Goal: Information Seeking & Learning: Find specific fact

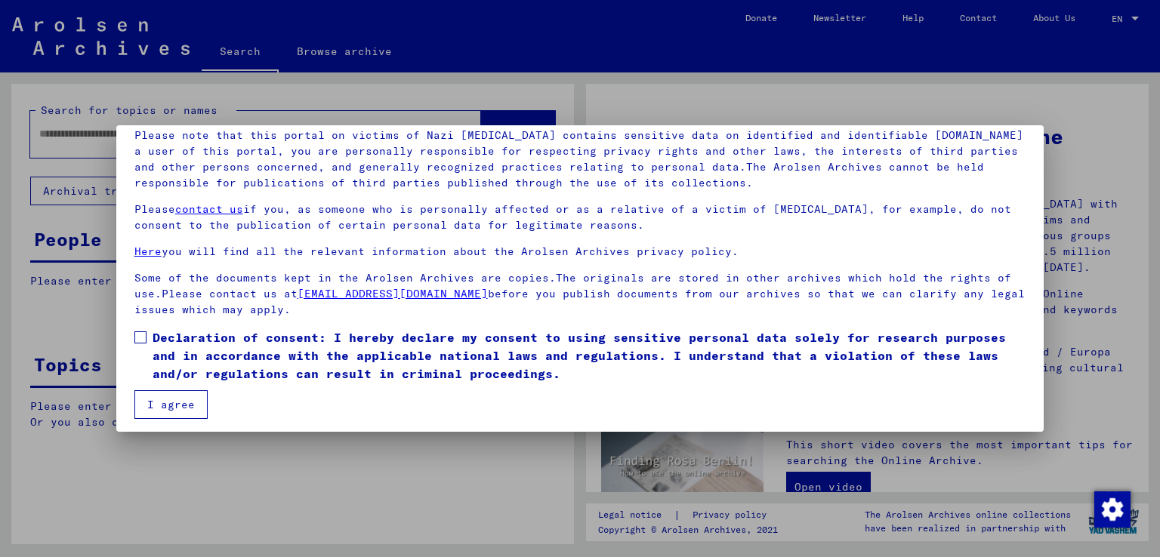
scroll to position [113, 0]
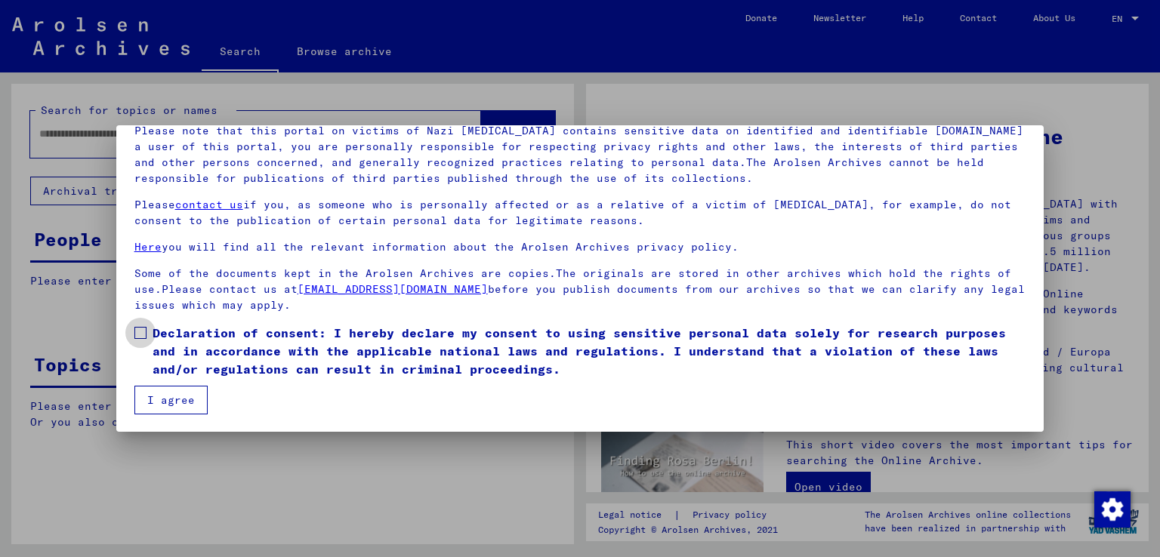
click at [137, 332] on span at bounding box center [140, 333] width 12 height 12
click at [178, 400] on button "I agree" at bounding box center [170, 400] width 73 height 29
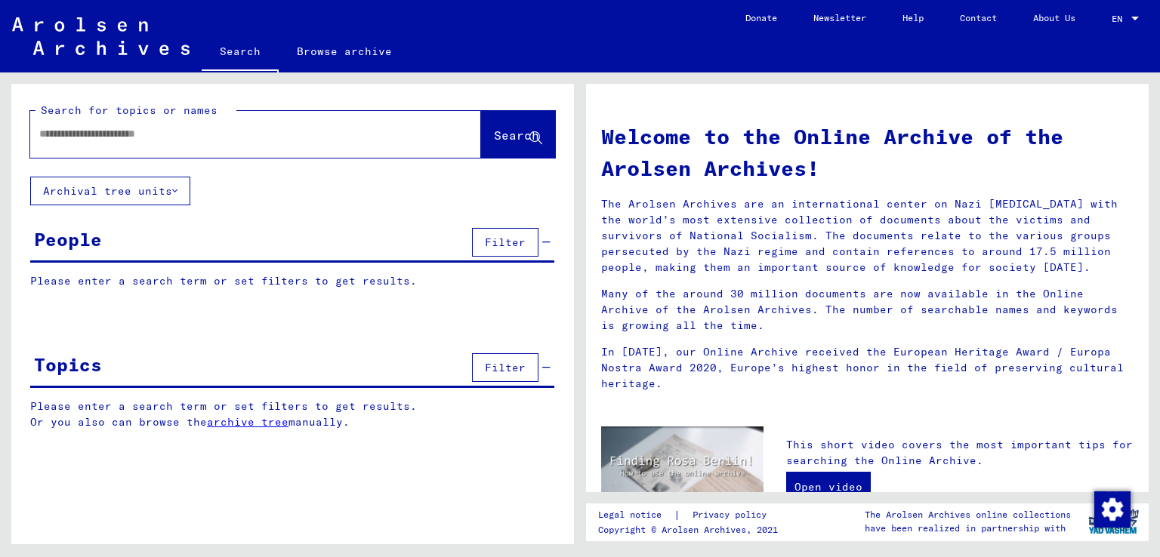
click at [86, 134] on input "text" at bounding box center [237, 134] width 396 height 16
type input "**********"
click at [497, 134] on span "Search" at bounding box center [516, 135] width 45 height 15
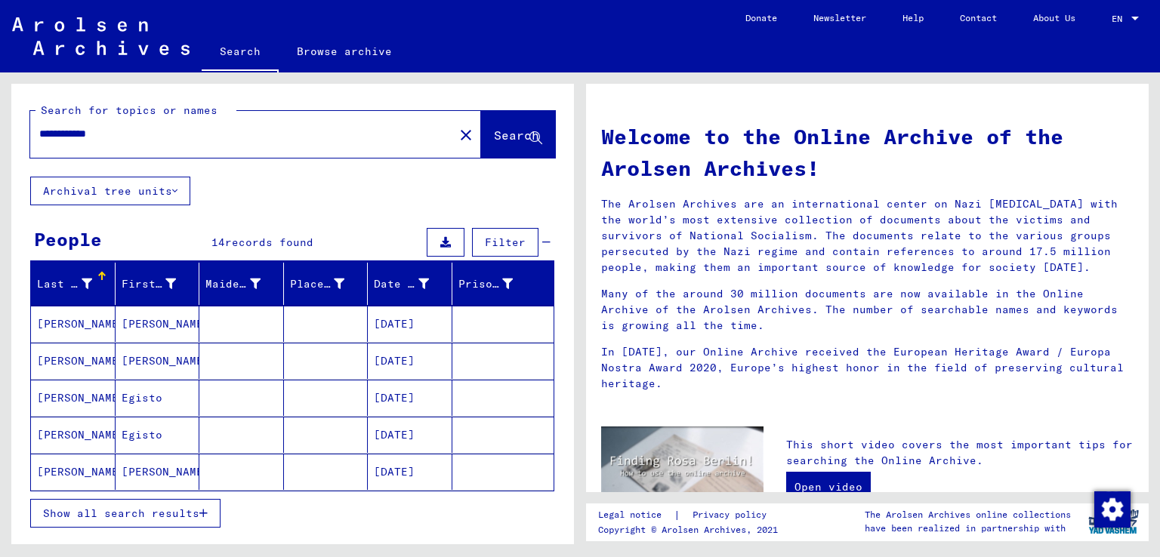
click at [48, 399] on mat-cell "[PERSON_NAME]" at bounding box center [73, 398] width 85 height 36
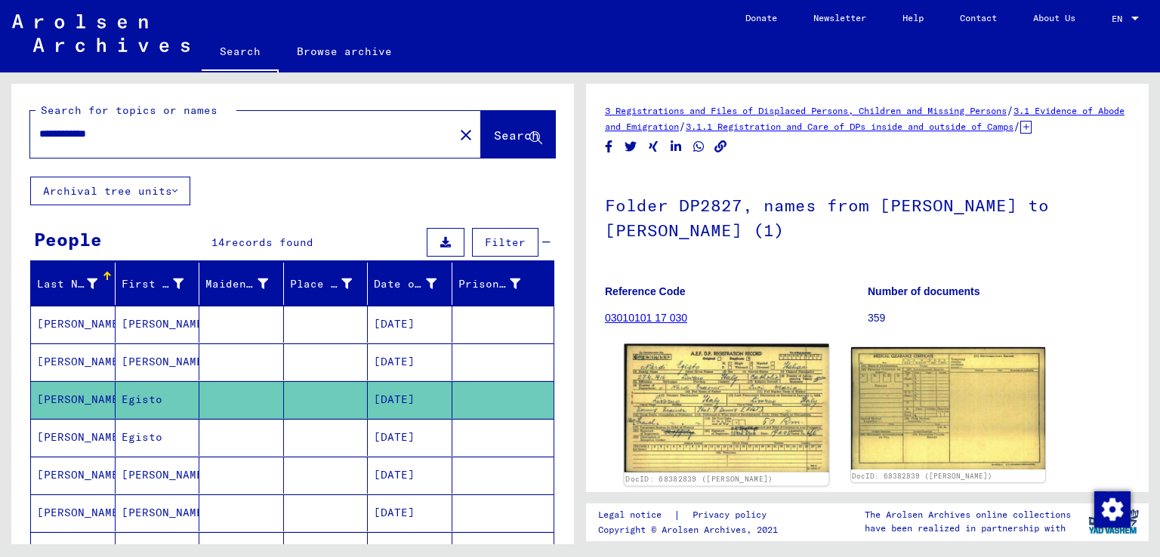
click at [722, 402] on img at bounding box center [726, 408] width 204 height 128
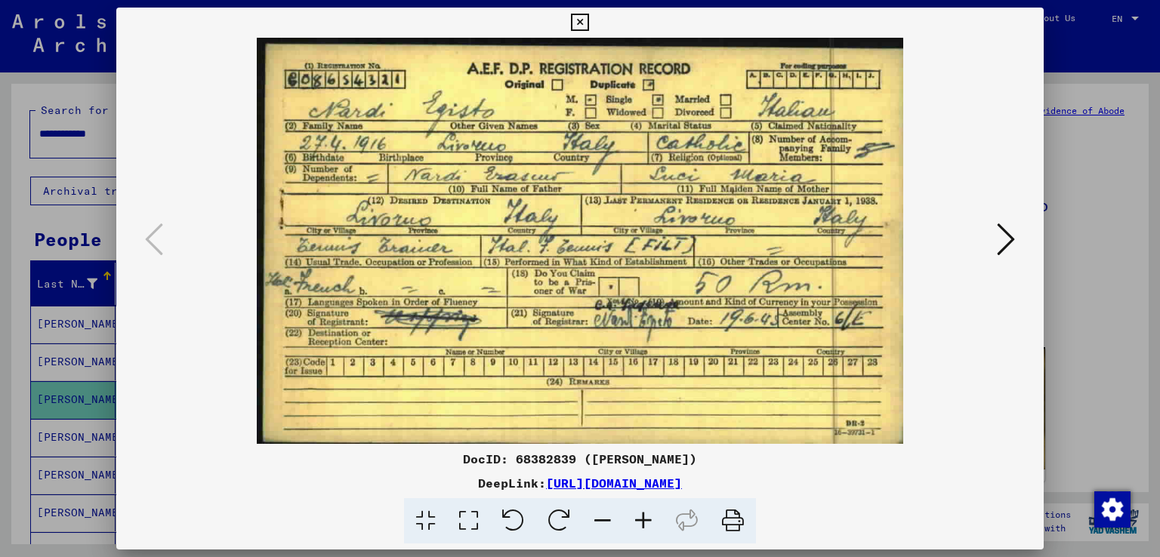
click at [1009, 244] on icon at bounding box center [1006, 239] width 18 height 36
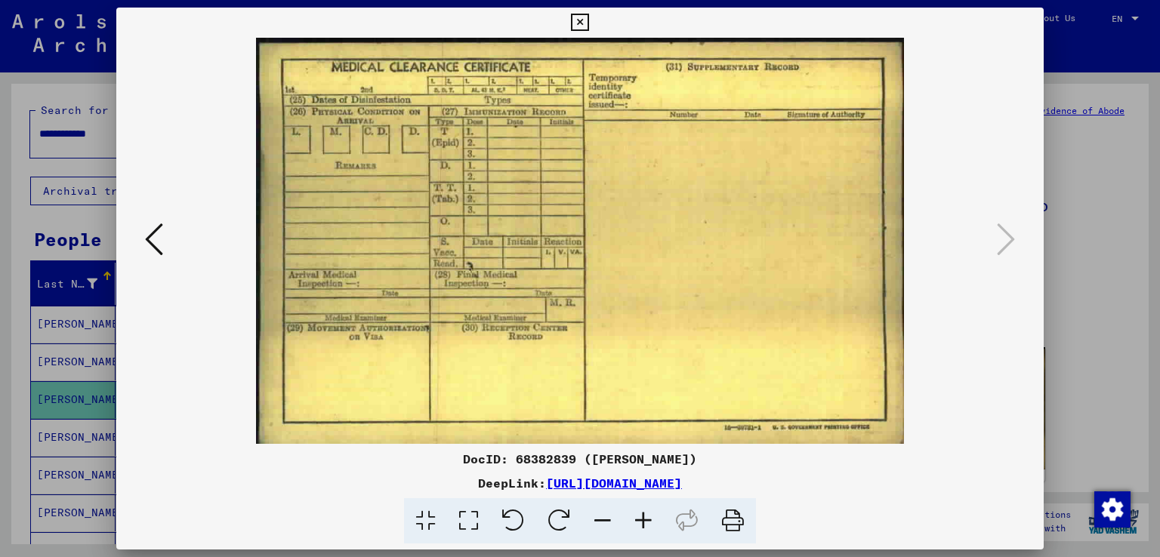
click at [1084, 315] on div at bounding box center [580, 278] width 1160 height 557
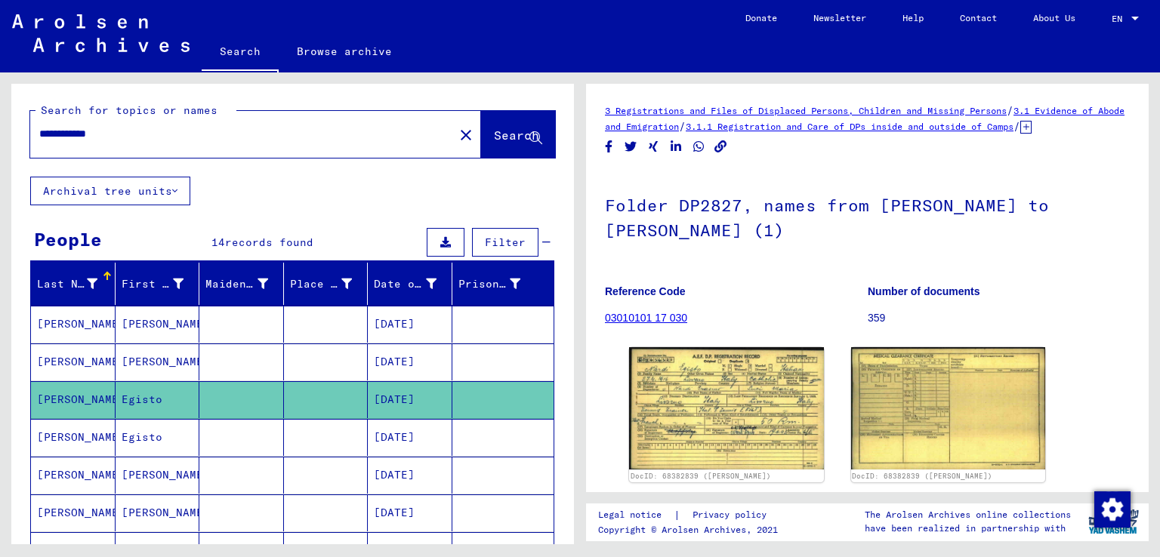
click at [140, 435] on mat-cell "Egisto" at bounding box center [158, 437] width 85 height 37
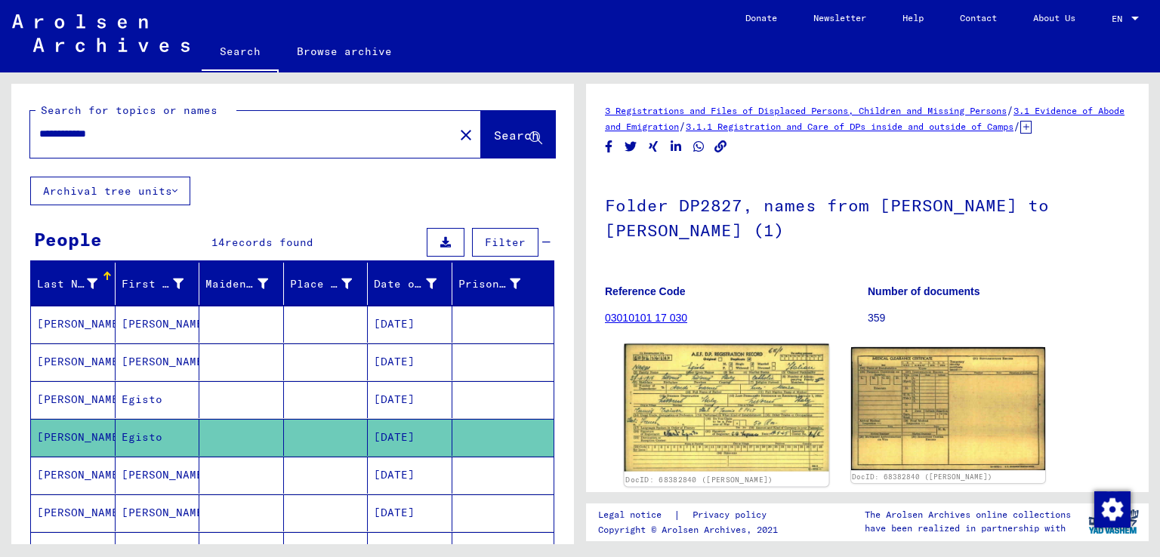
click at [717, 448] on img at bounding box center [726, 408] width 204 height 128
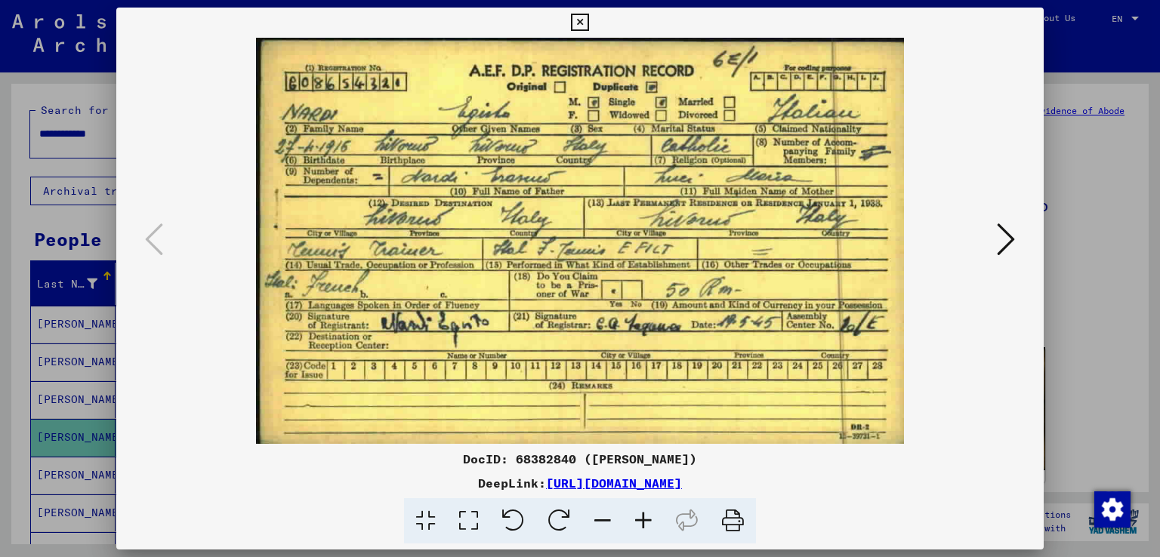
click at [580, 23] on icon at bounding box center [579, 23] width 17 height 18
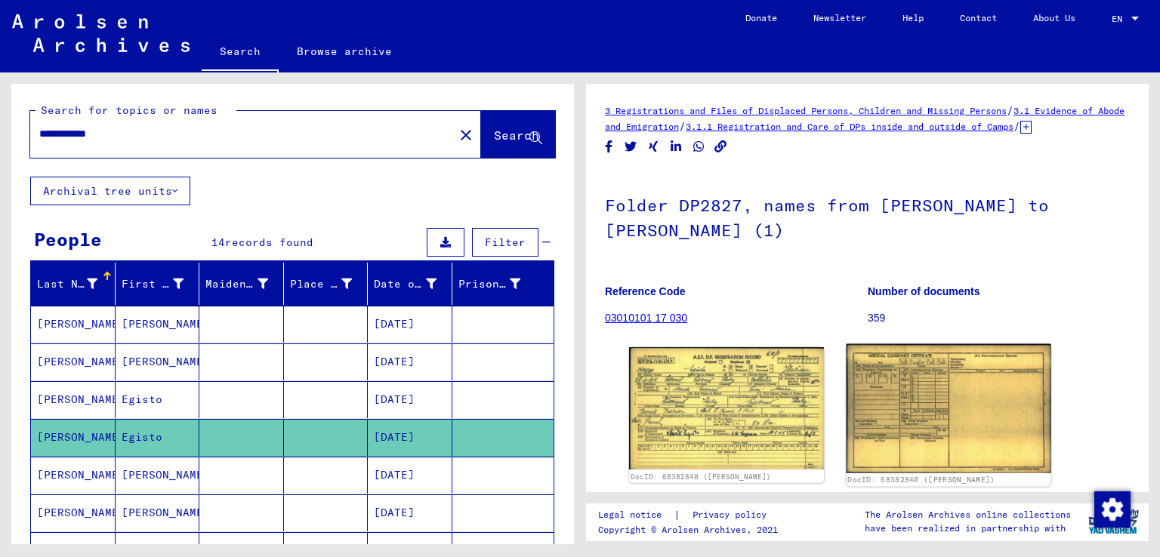
click at [941, 415] on img at bounding box center [948, 408] width 204 height 129
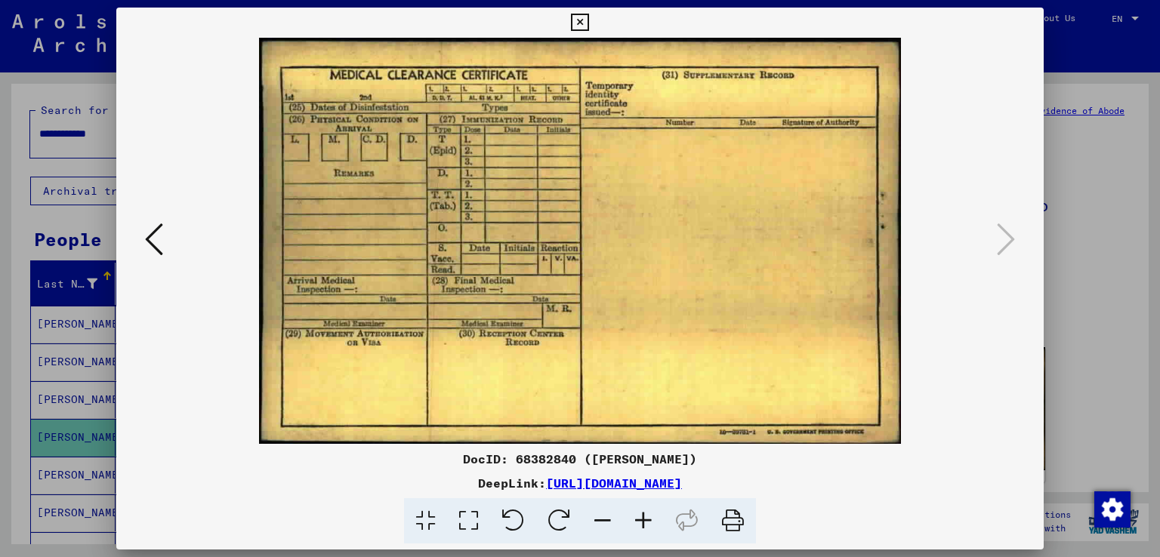
click at [581, 23] on icon at bounding box center [579, 23] width 17 height 18
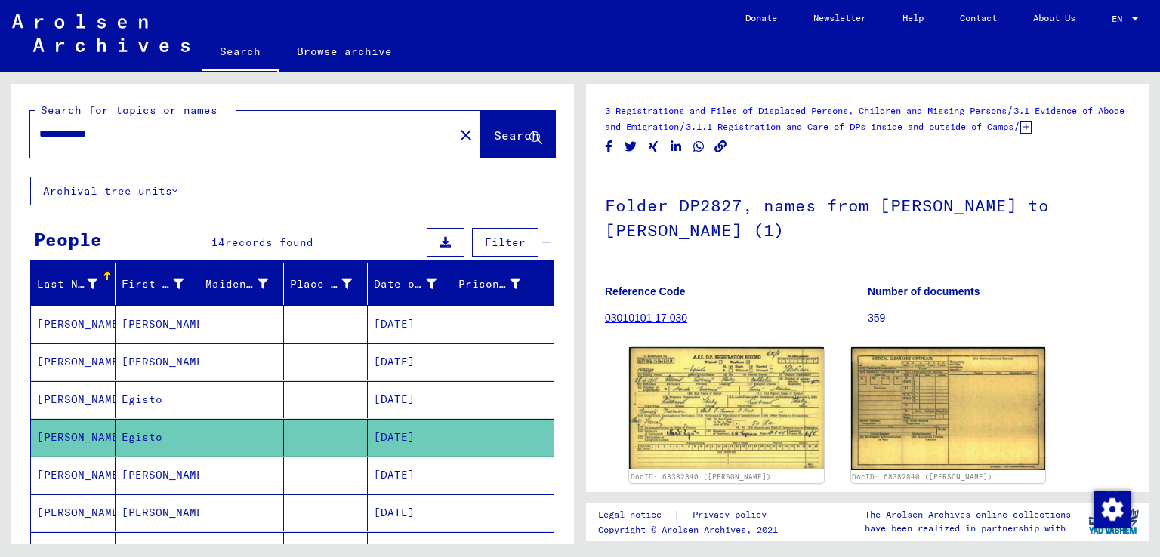
click at [142, 399] on mat-cell "Egisto" at bounding box center [158, 399] width 85 height 37
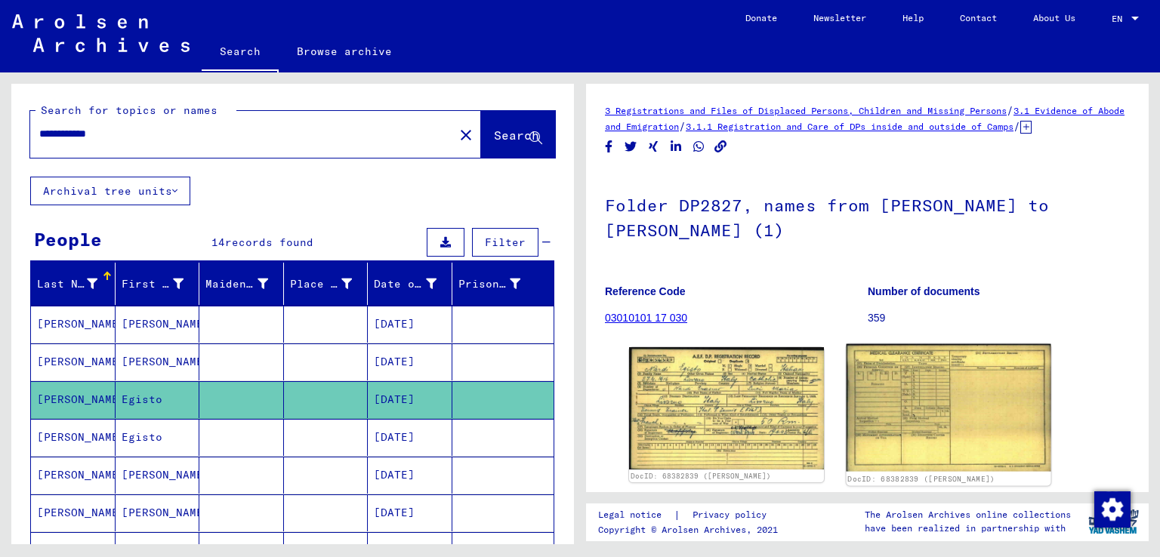
click at [919, 409] on img at bounding box center [948, 408] width 204 height 128
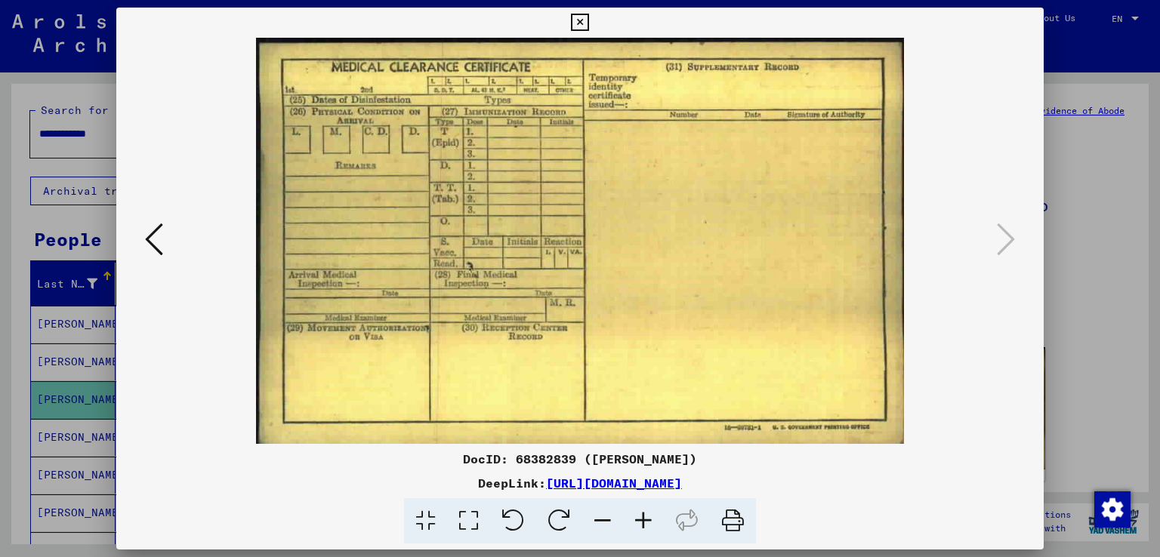
click at [578, 22] on icon at bounding box center [579, 23] width 17 height 18
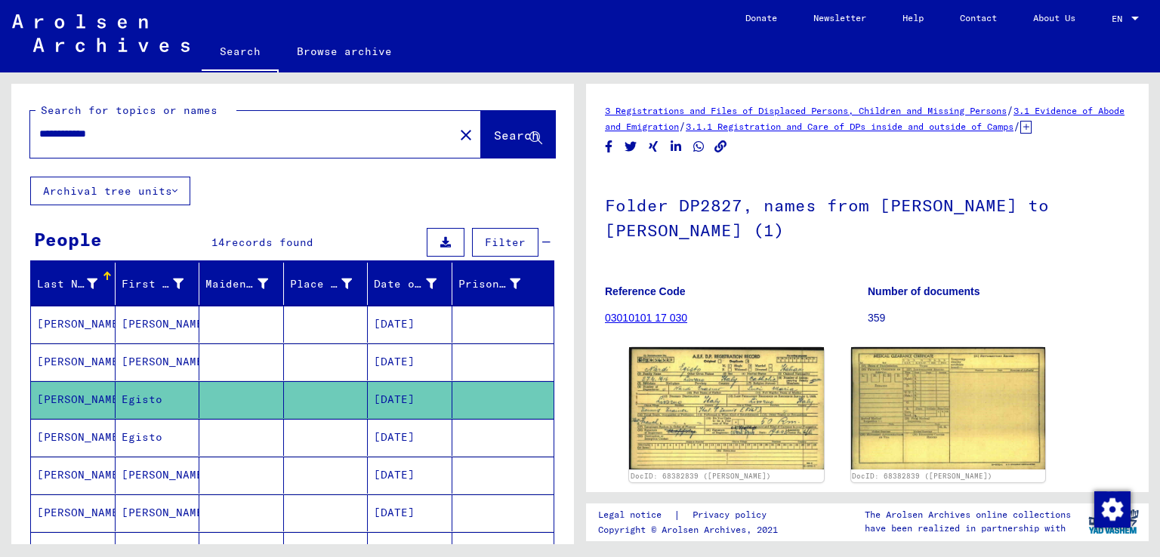
click at [625, 324] on link "03010101 17 030" at bounding box center [646, 318] width 82 height 12
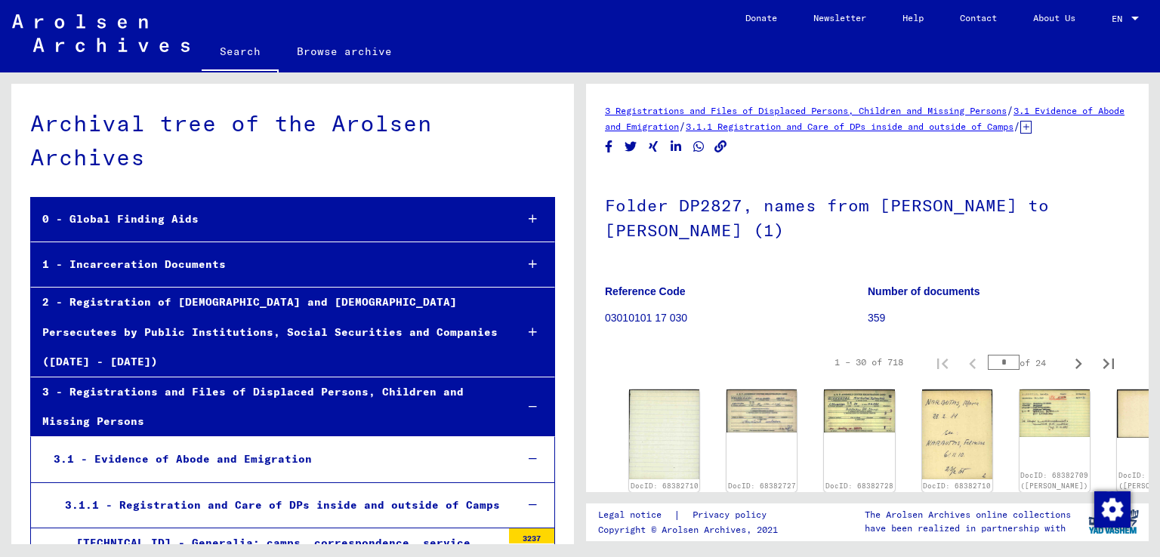
scroll to position [3507, 0]
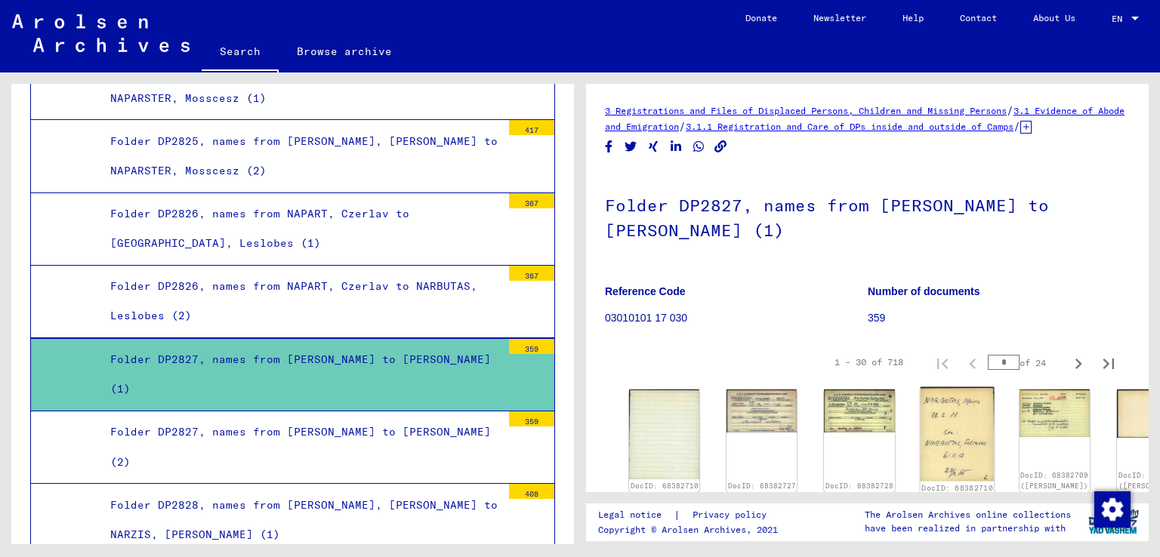
click at [920, 436] on img at bounding box center [957, 434] width 74 height 94
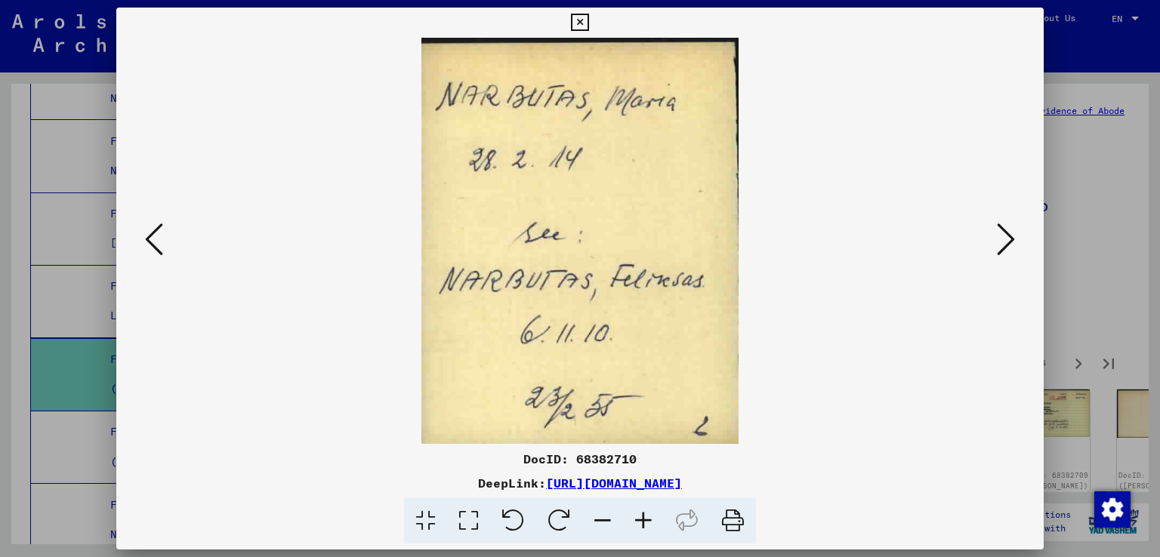
click at [578, 21] on icon at bounding box center [579, 23] width 17 height 18
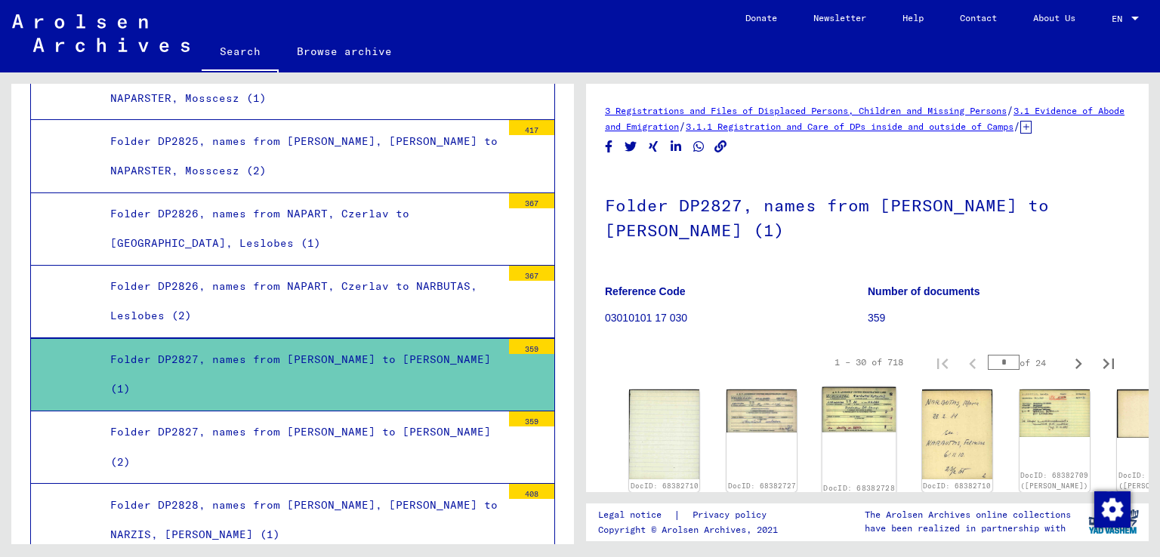
click at [822, 432] on img at bounding box center [859, 409] width 74 height 45
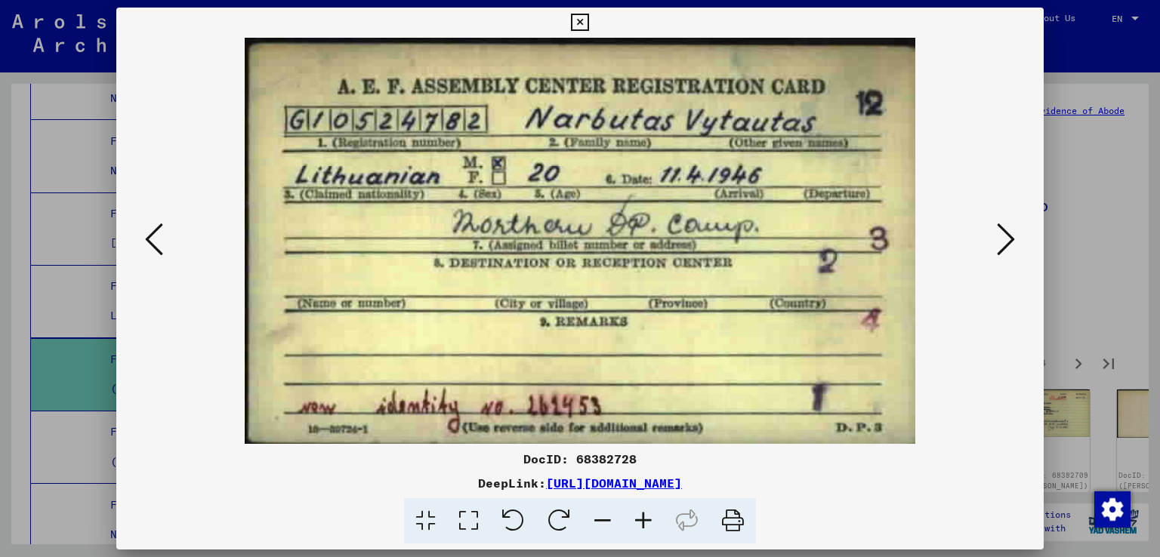
click at [581, 21] on icon at bounding box center [579, 23] width 17 height 18
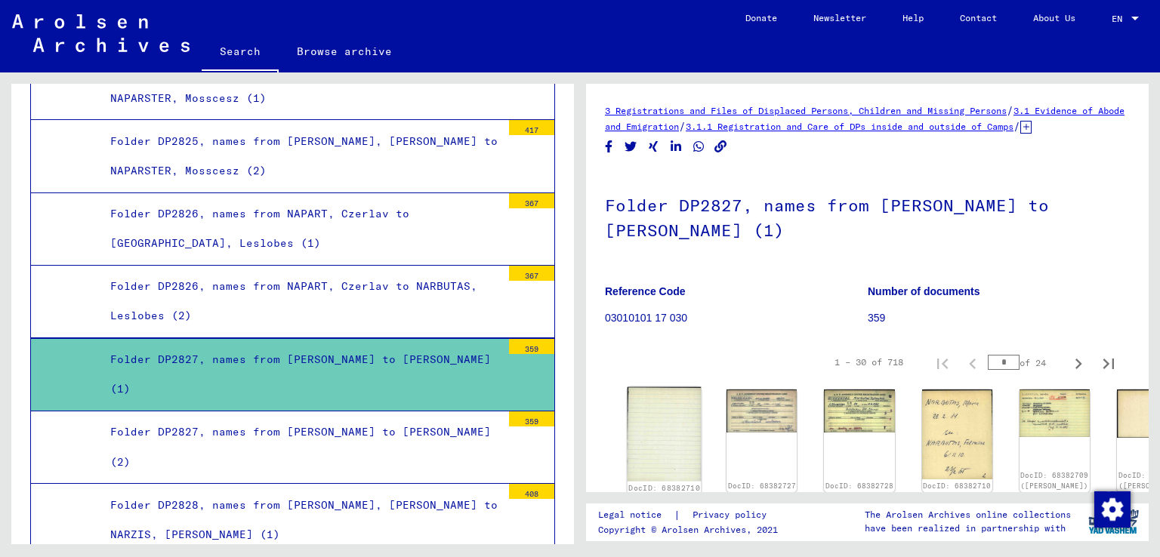
click at [664, 449] on img at bounding box center [664, 434] width 74 height 94
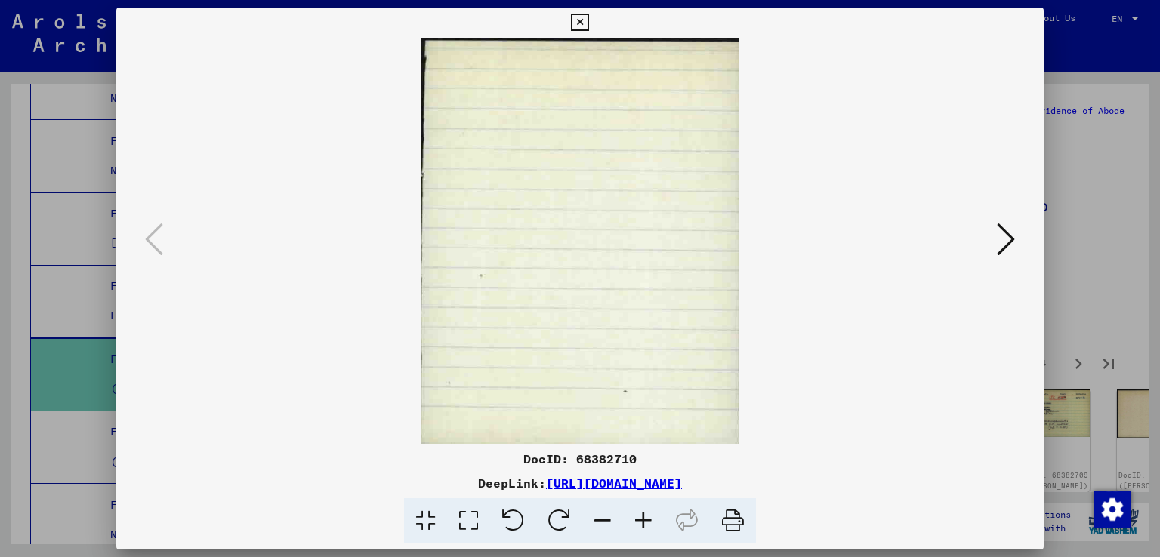
click at [578, 23] on icon at bounding box center [579, 23] width 17 height 18
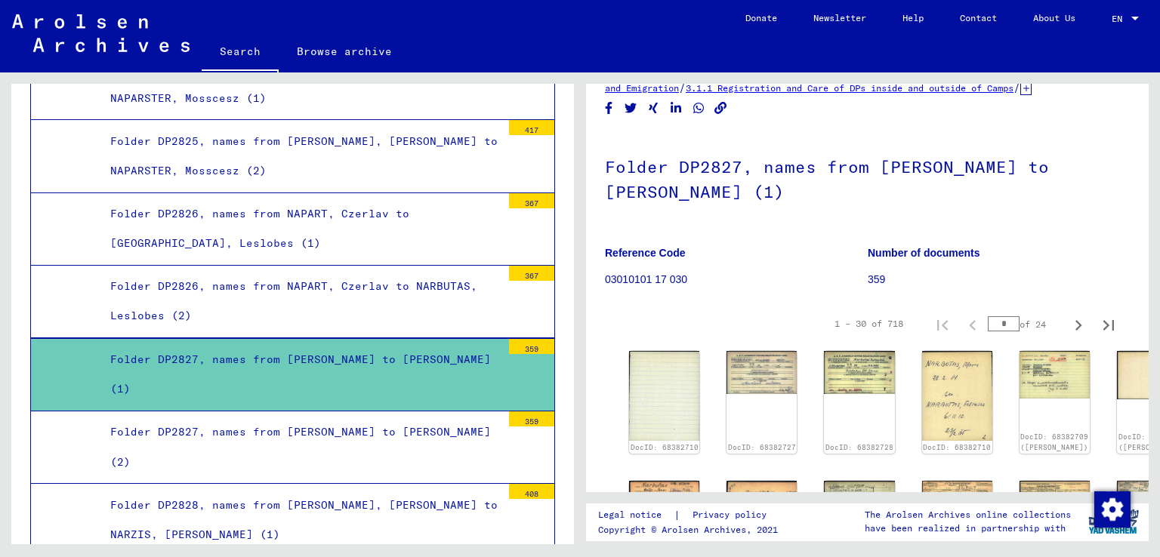
scroll to position [0, 0]
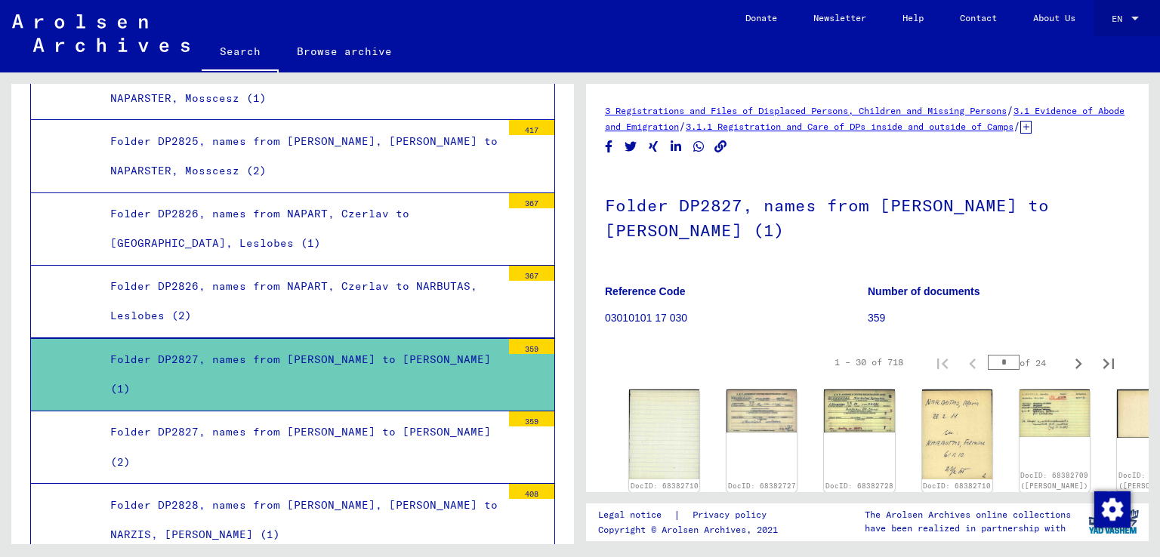
click at [1129, 17] on div at bounding box center [1135, 19] width 14 height 11
click at [1129, 17] on span "English" at bounding box center [1108, 27] width 61 height 27
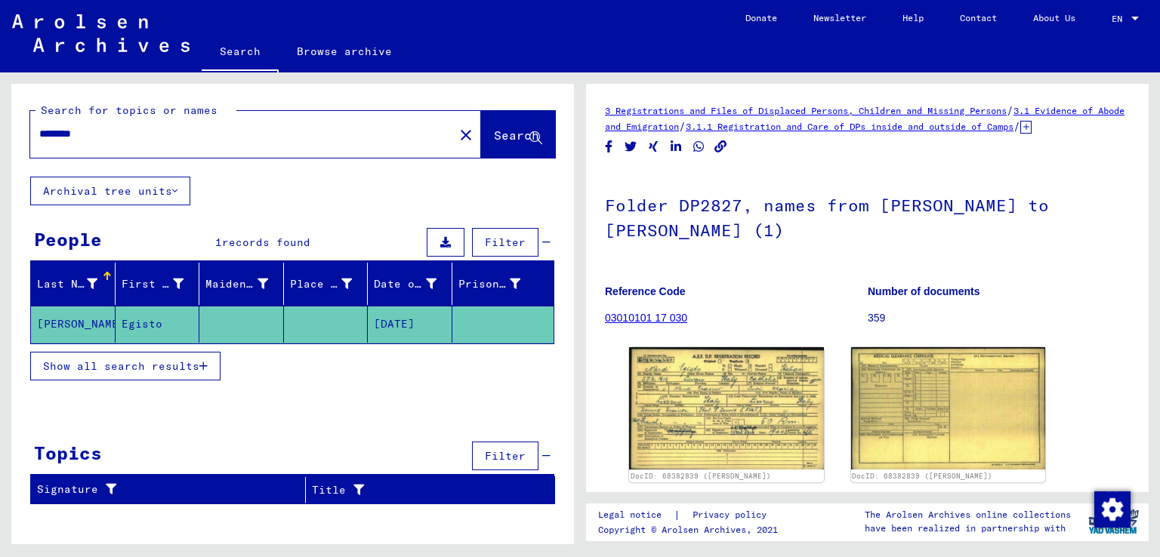
click at [69, 322] on mat-cell "[PERSON_NAME]" at bounding box center [73, 324] width 85 height 37
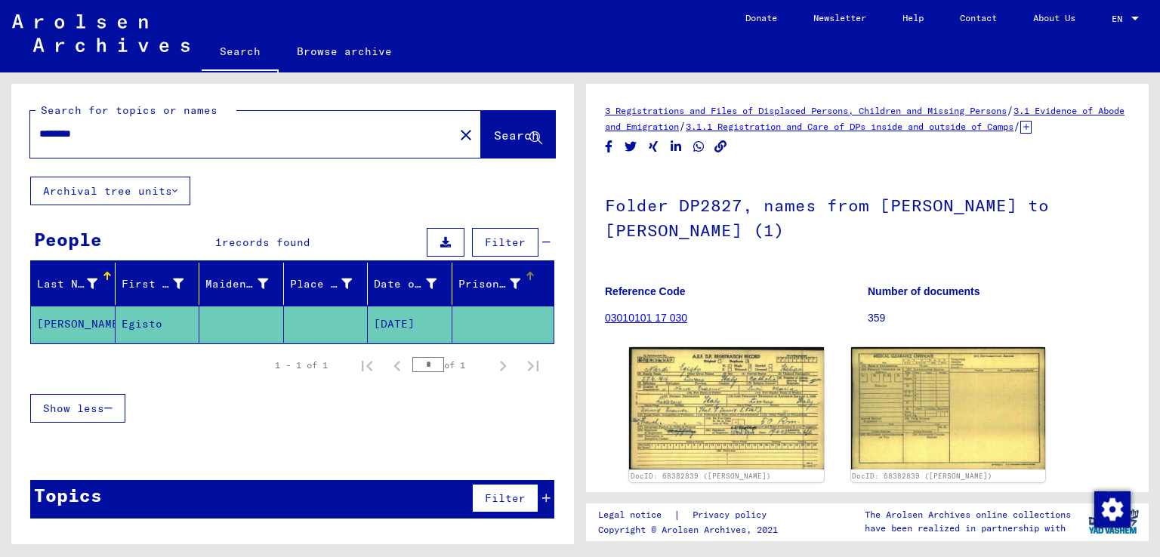
click at [488, 287] on div "Prisoner #" at bounding box center [489, 284] width 63 height 16
click at [444, 242] on icon at bounding box center [445, 242] width 11 height 11
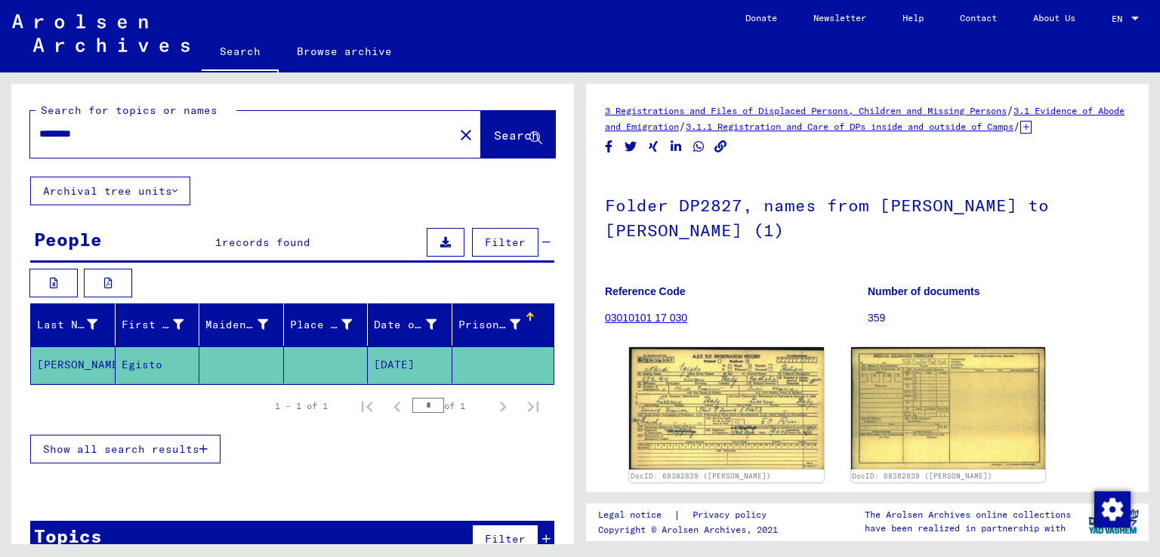
click at [529, 316] on div at bounding box center [530, 317] width 2 height 8
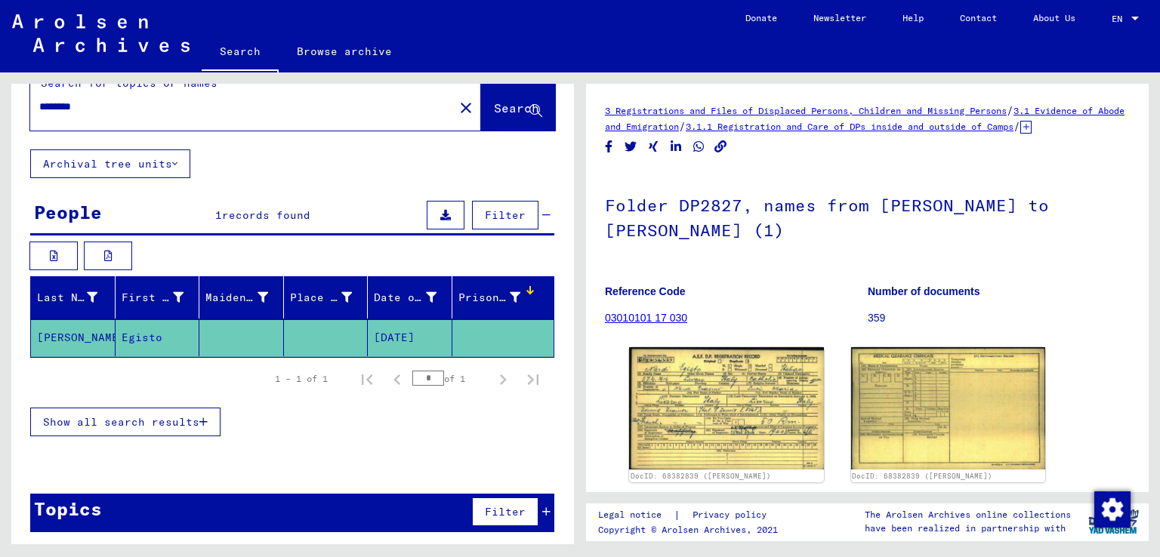
click at [139, 421] on span "Show all search results" at bounding box center [121, 422] width 156 height 14
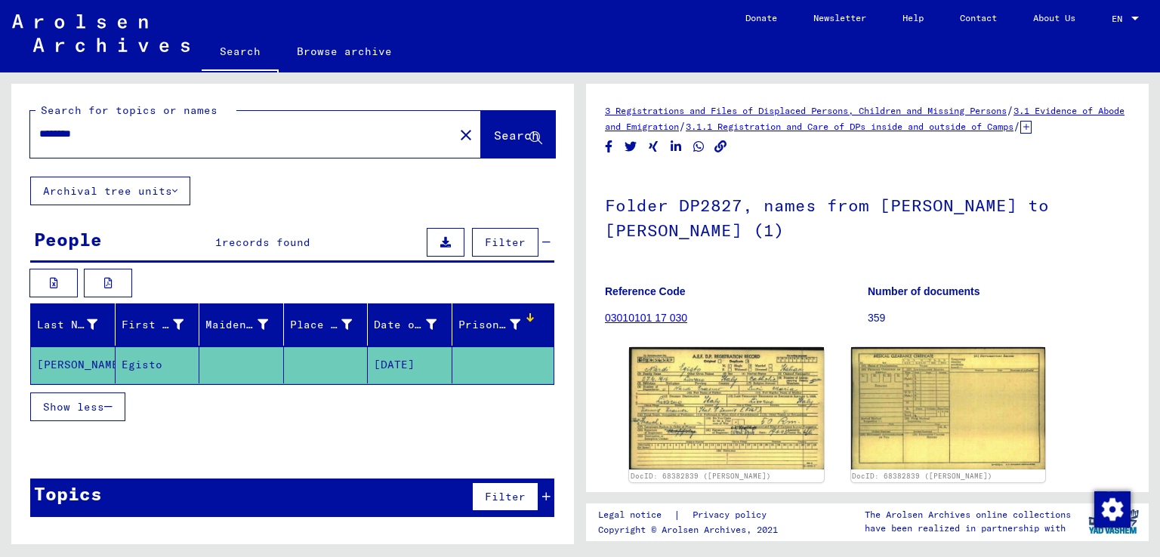
scroll to position [0, 0]
click at [79, 364] on mat-cell "[PERSON_NAME]" at bounding box center [73, 365] width 85 height 37
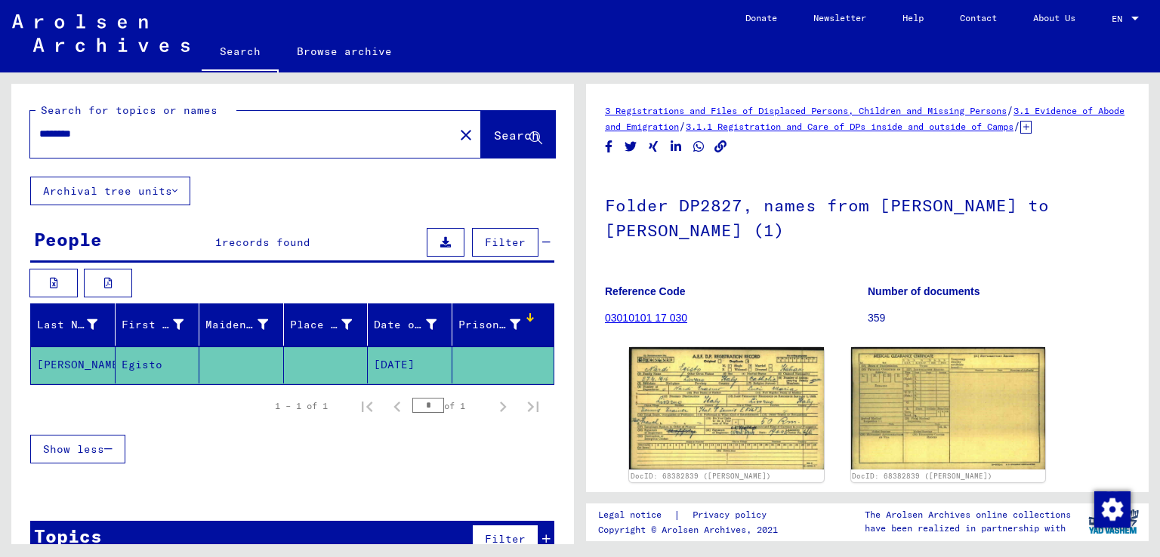
click at [60, 366] on mat-cell "[PERSON_NAME]" at bounding box center [73, 365] width 85 height 37
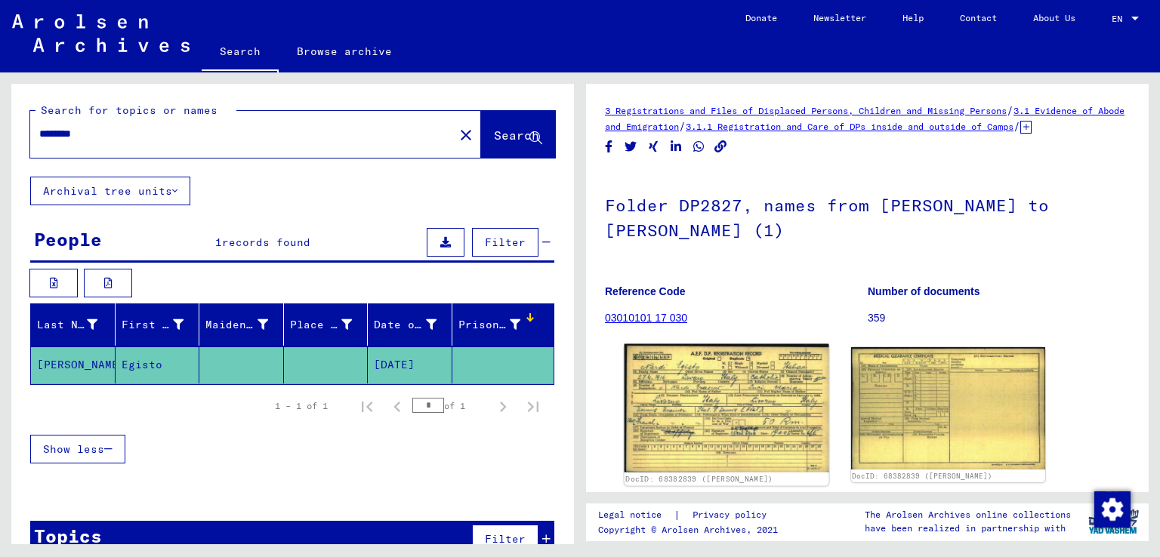
click at [718, 405] on img at bounding box center [726, 408] width 204 height 128
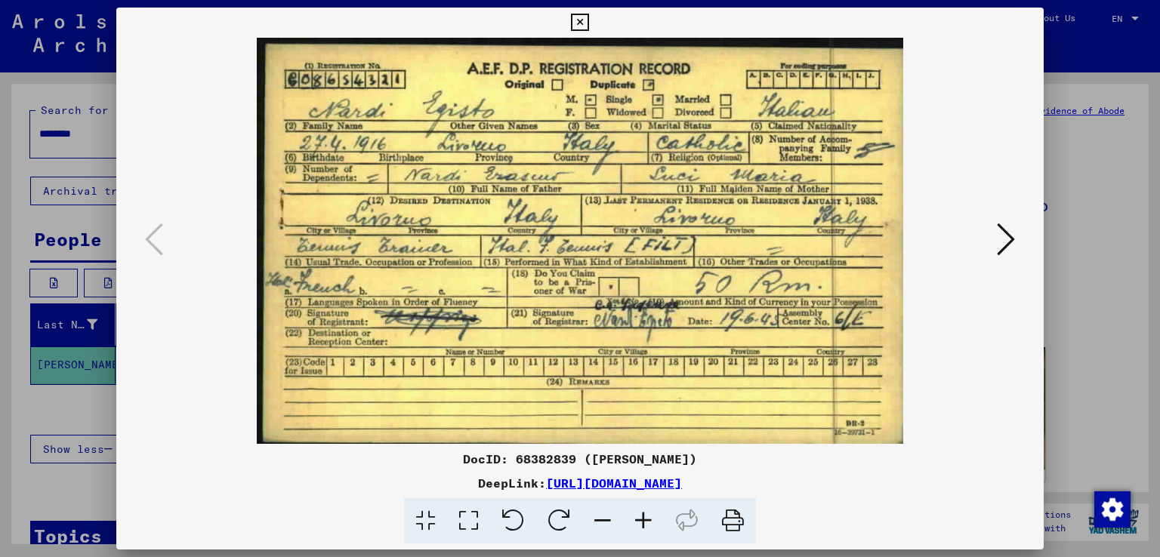
click at [1010, 240] on icon at bounding box center [1006, 239] width 18 height 36
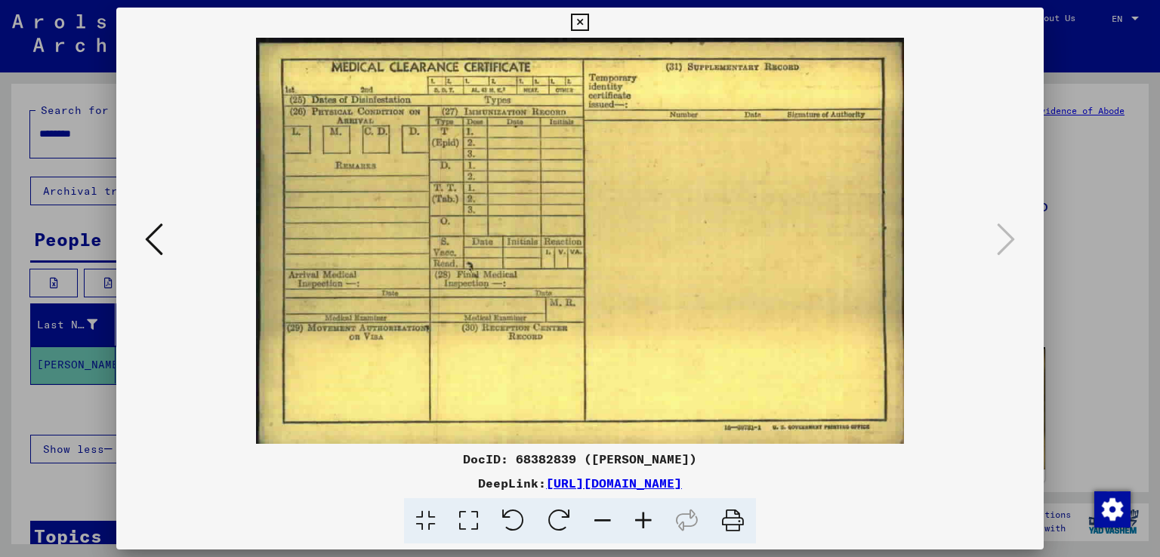
click at [580, 22] on icon at bounding box center [579, 23] width 17 height 18
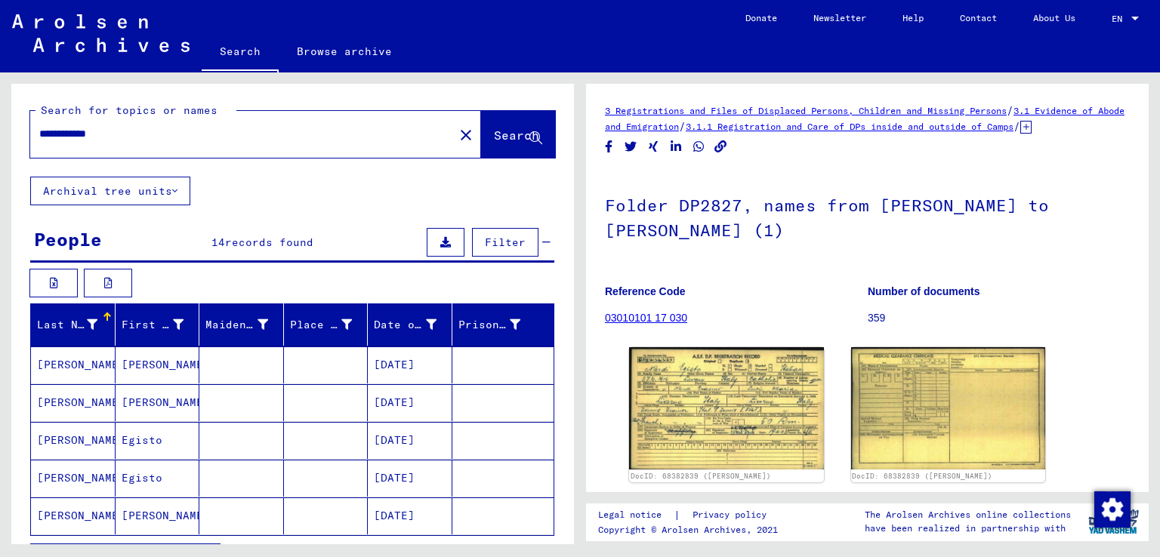
click at [399, 440] on mat-cell "[DATE]" at bounding box center [410, 440] width 85 height 37
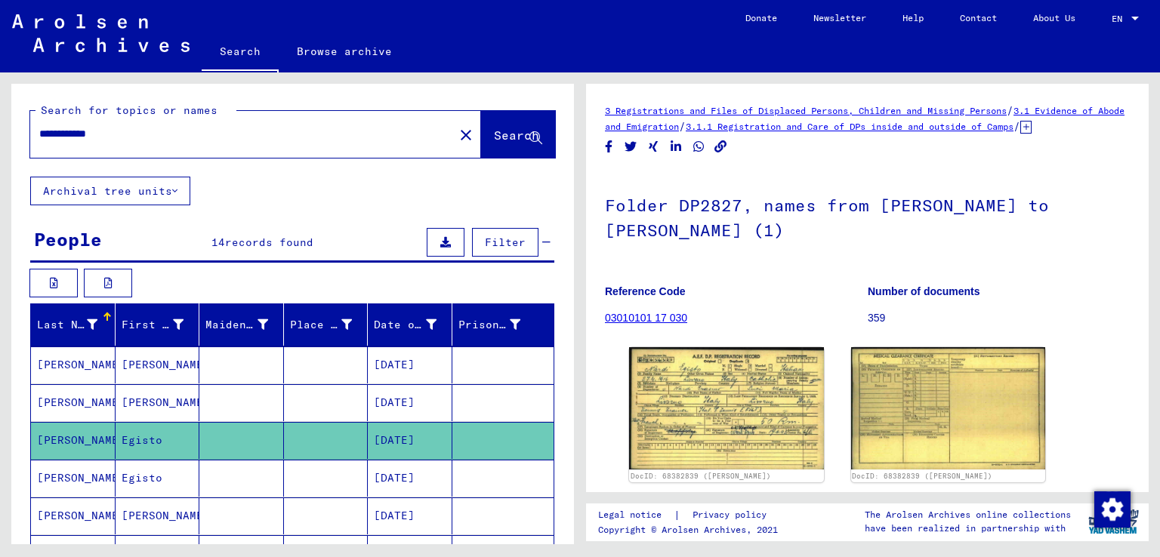
click at [63, 442] on mat-cell "[PERSON_NAME]" at bounding box center [73, 440] width 85 height 37
click at [60, 479] on icon at bounding box center [63, 497] width 38 height 60
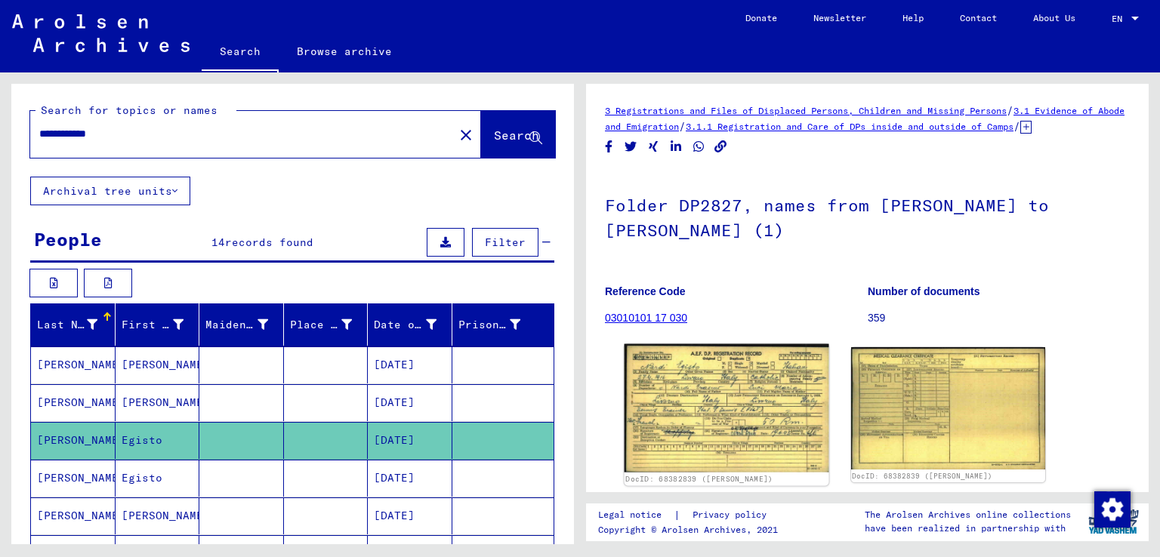
click at [695, 439] on img at bounding box center [726, 408] width 204 height 128
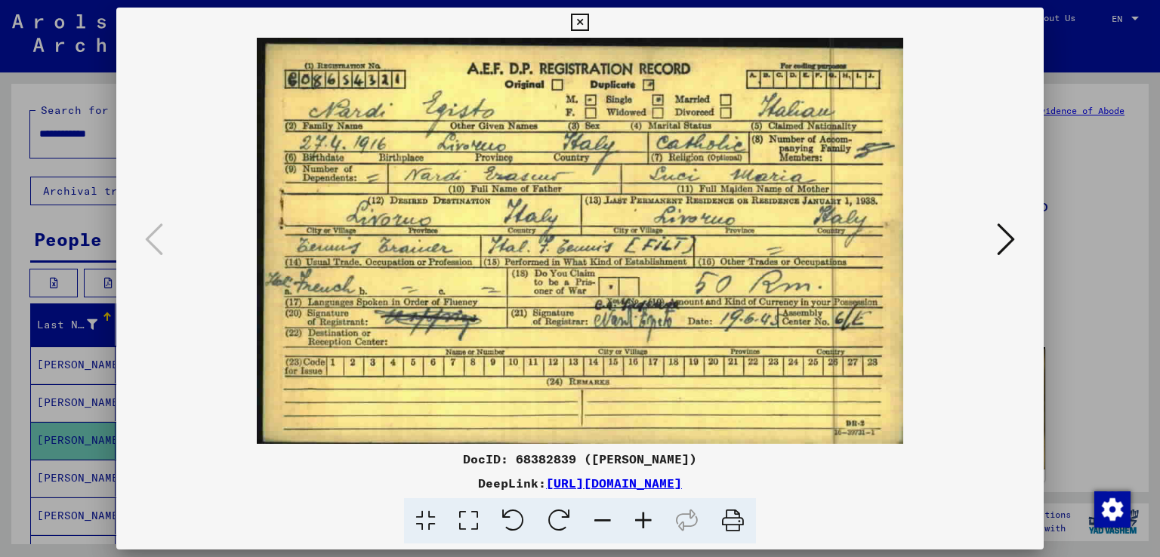
click at [577, 20] on icon at bounding box center [579, 23] width 17 height 18
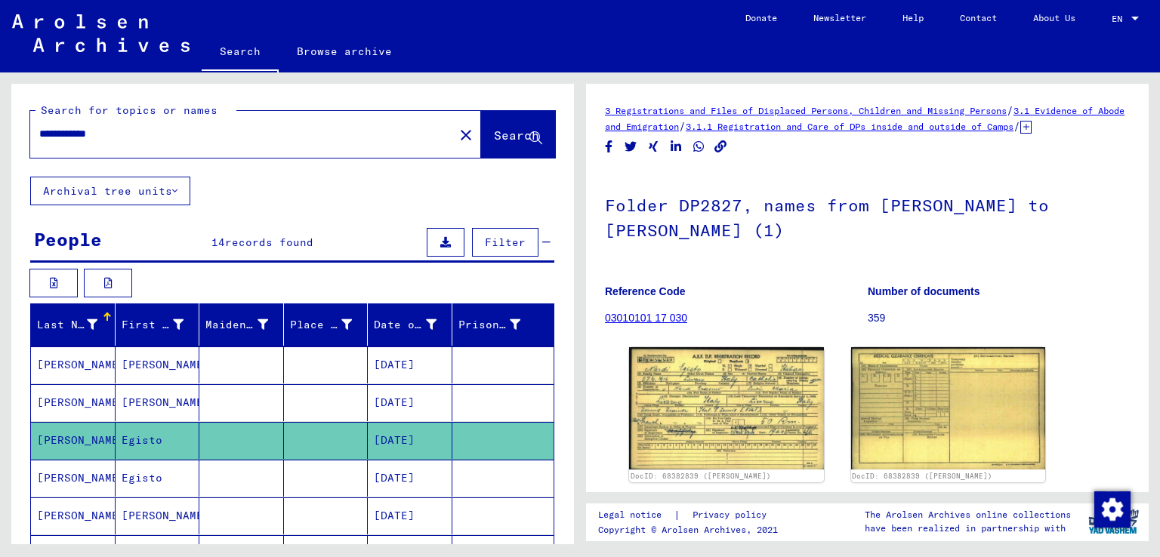
click at [296, 472] on mat-cell at bounding box center [326, 478] width 85 height 37
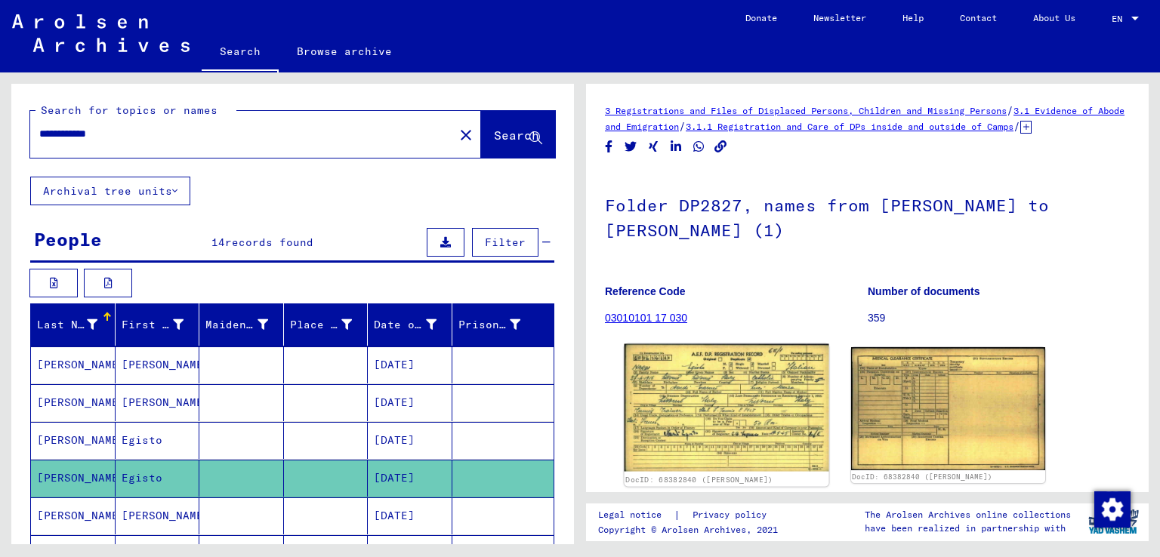
click at [760, 424] on img at bounding box center [726, 408] width 204 height 128
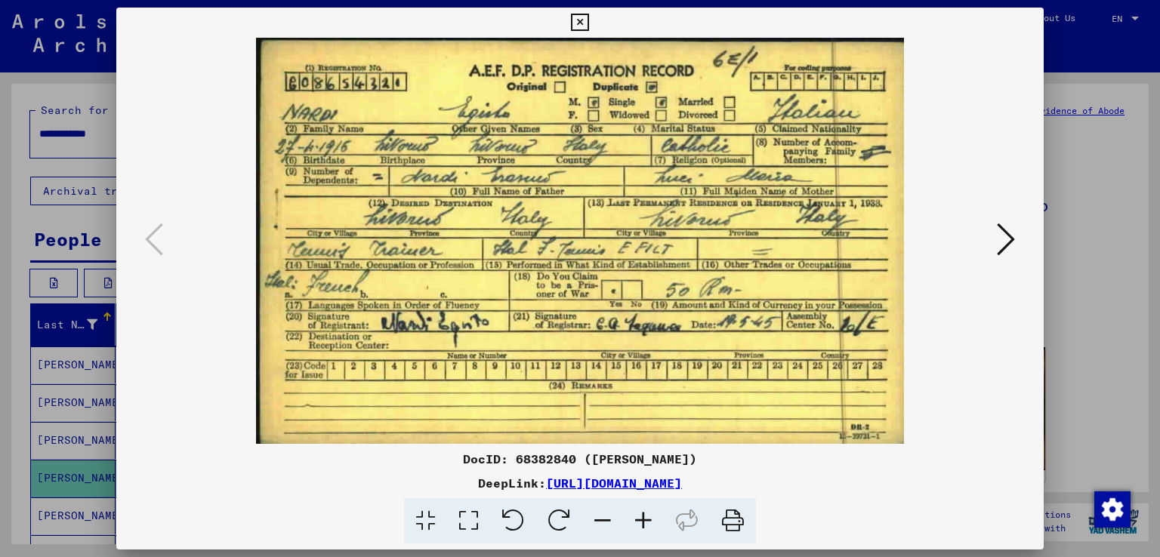
click at [579, 21] on icon at bounding box center [579, 23] width 17 height 18
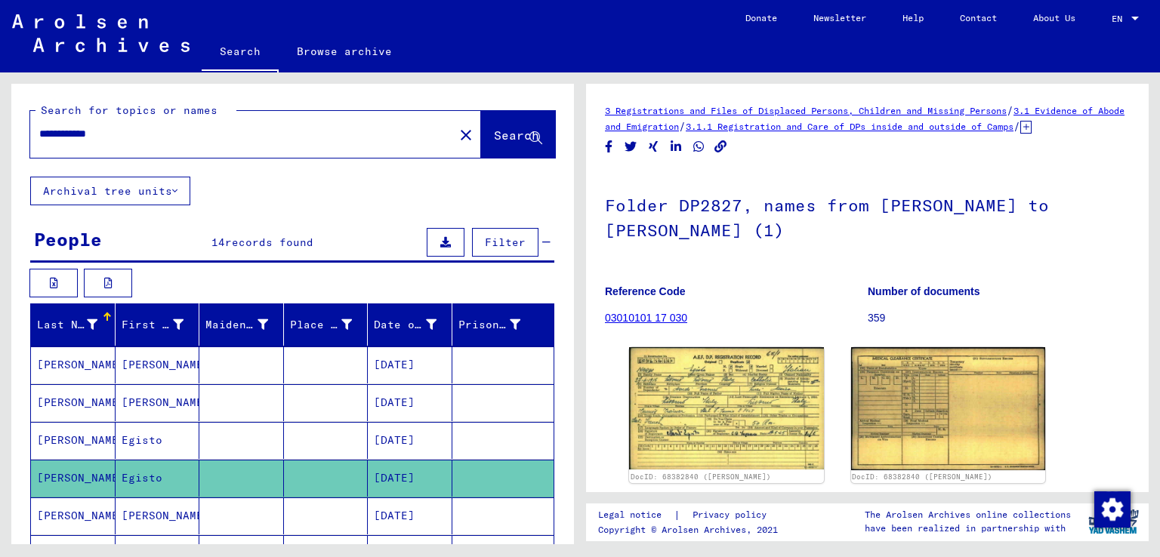
drag, startPoint x: 127, startPoint y: 132, endPoint x: 0, endPoint y: 131, distance: 126.9
click at [0, 131] on div "**********" at bounding box center [290, 308] width 580 height 472
click at [481, 124] on button "Search" at bounding box center [518, 134] width 74 height 47
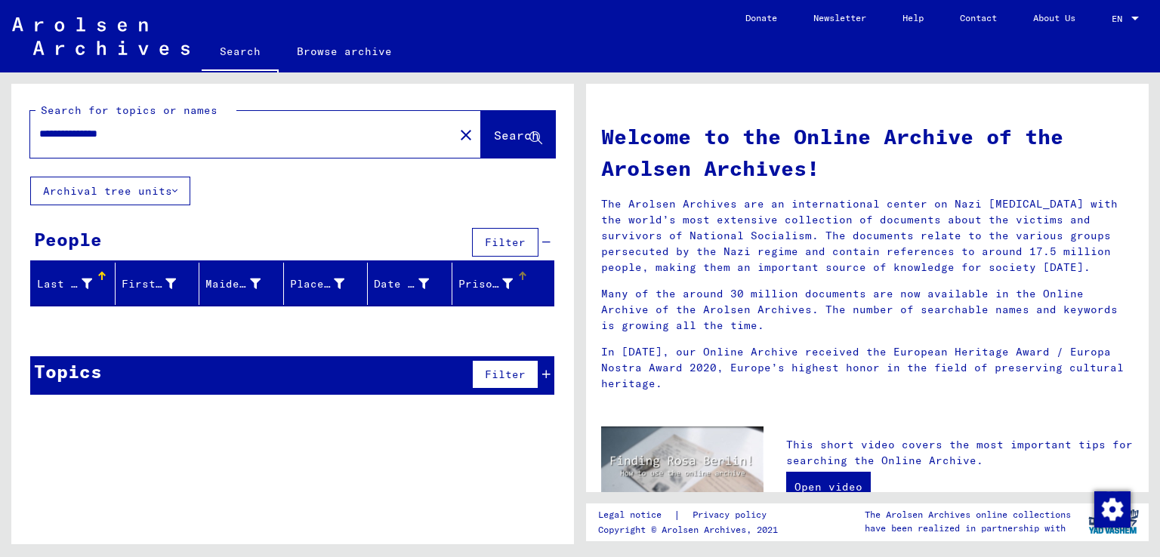
click at [480, 285] on div "Prisoner #" at bounding box center [485, 284] width 55 height 16
click at [492, 368] on span "Filter" at bounding box center [505, 375] width 41 height 14
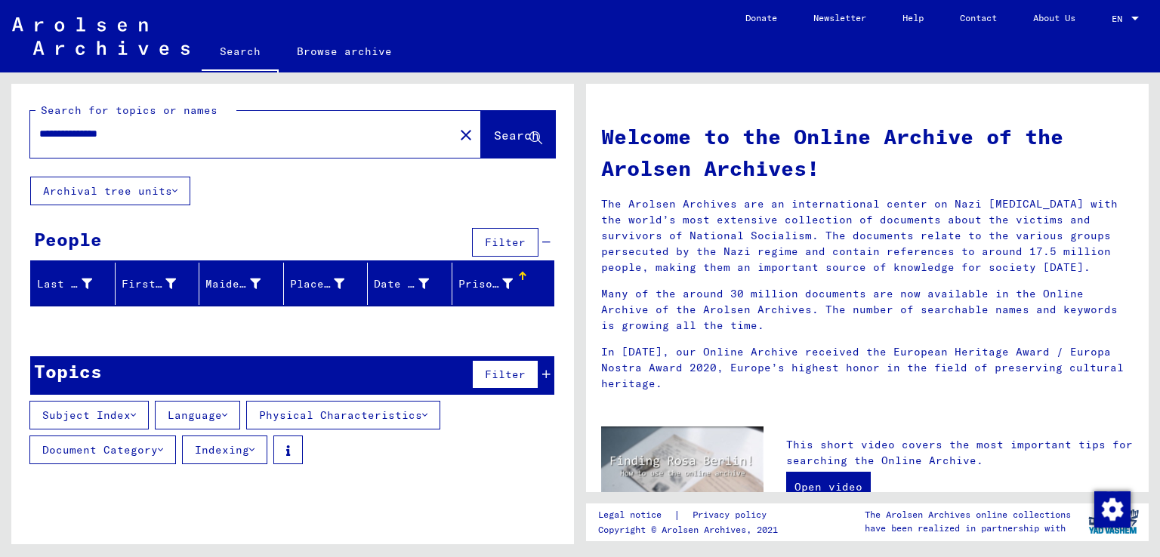
click at [254, 446] on icon at bounding box center [251, 450] width 5 height 11
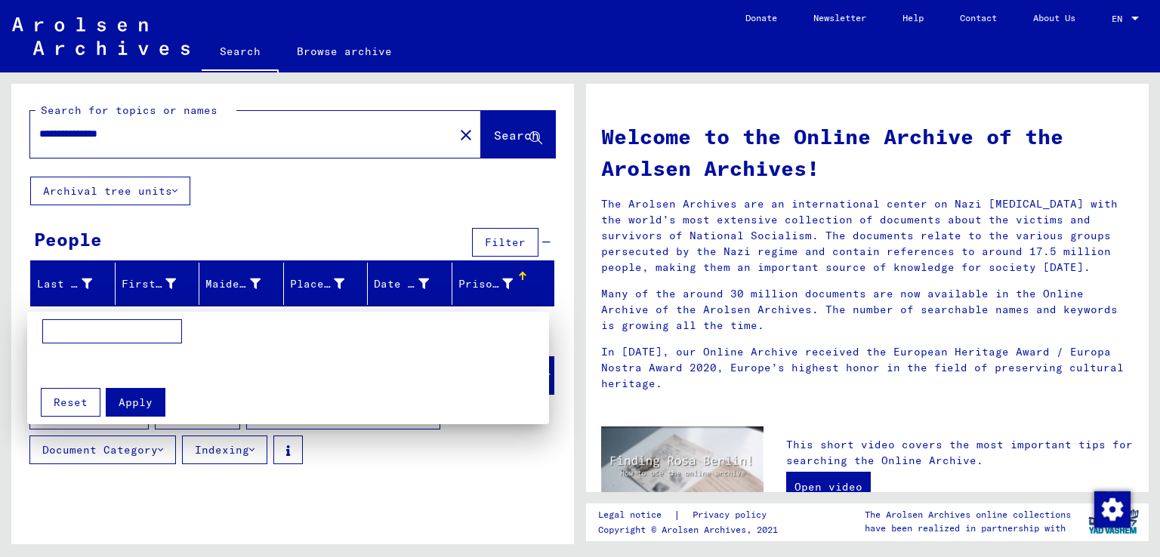
click at [465, 525] on div at bounding box center [580, 278] width 1160 height 557
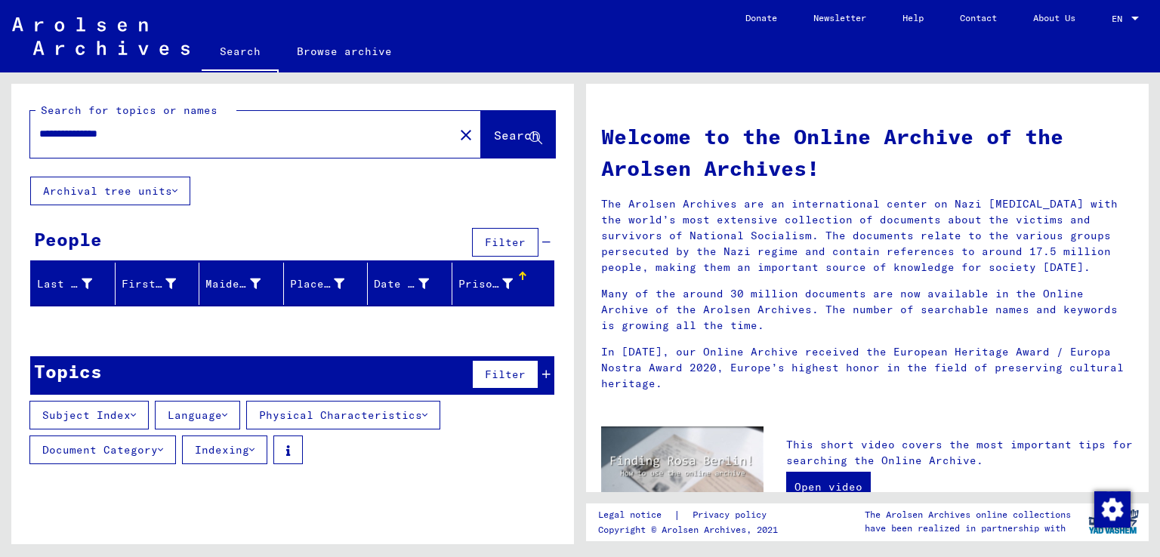
drag, startPoint x: 146, startPoint y: 128, endPoint x: 0, endPoint y: 129, distance: 145.7
click at [0, 129] on div "**********" at bounding box center [290, 308] width 580 height 472
click at [495, 140] on span "Search" at bounding box center [516, 135] width 45 height 15
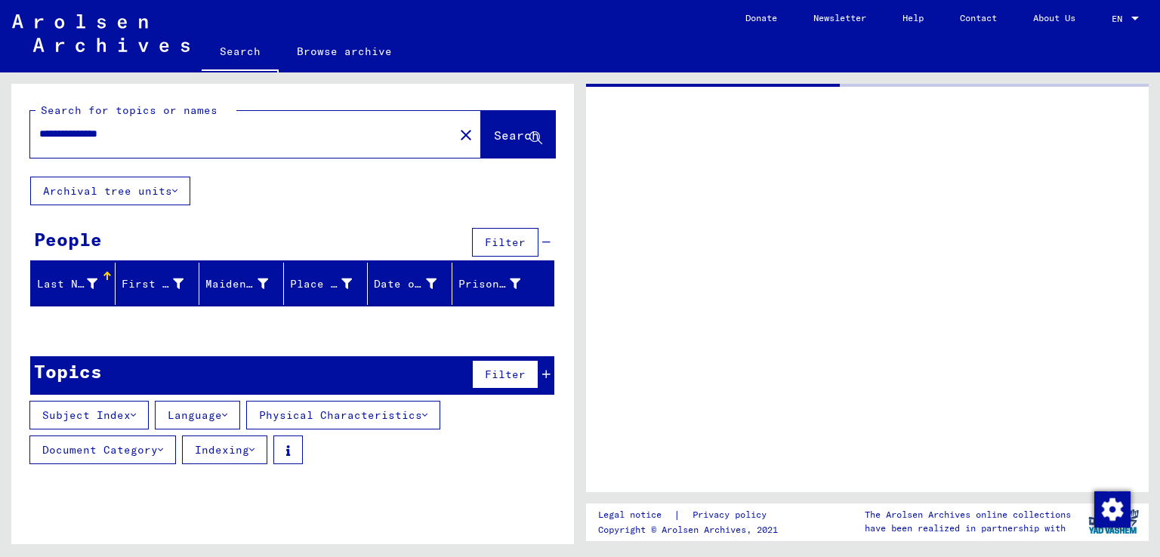
type input "**********"
